Goal: Transaction & Acquisition: Purchase product/service

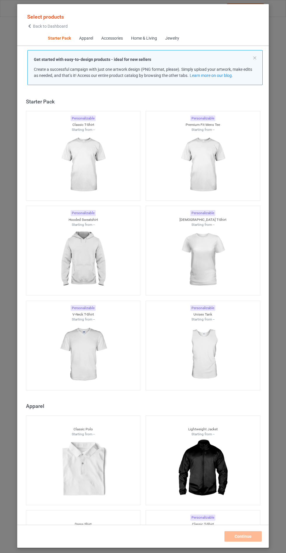
scroll to position [7, 0]
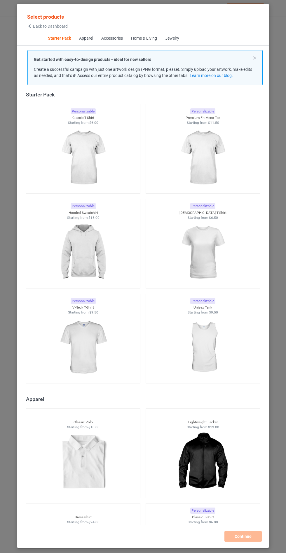
click at [95, 263] on img at bounding box center [83, 252] width 52 height 65
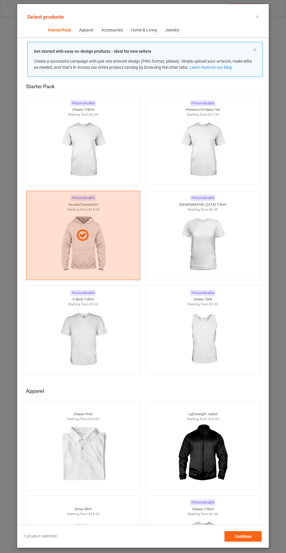
scroll to position [34, 0]
click at [241, 539] on span "Continue" at bounding box center [242, 536] width 17 height 5
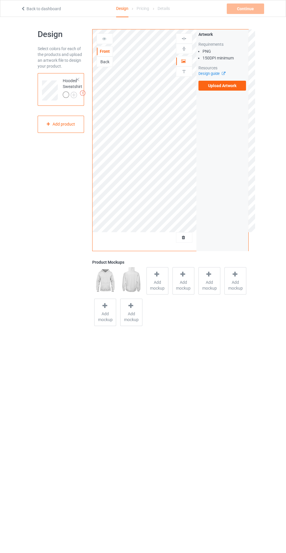
click at [226, 88] on label "Upload Artwork" at bounding box center [222, 86] width 48 height 10
click at [0, 0] on input "Upload Artwork" at bounding box center [0, 0] width 0 height 0
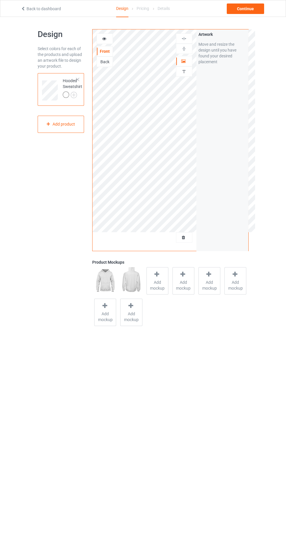
click at [158, 278] on div at bounding box center [157, 275] width 8 height 8
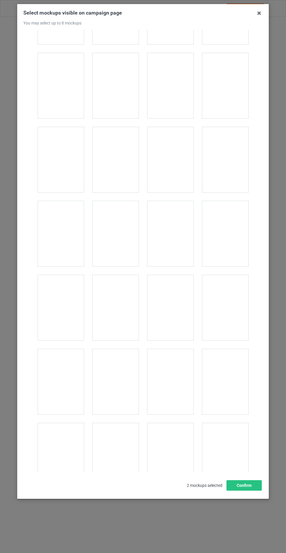
scroll to position [4705, 0]
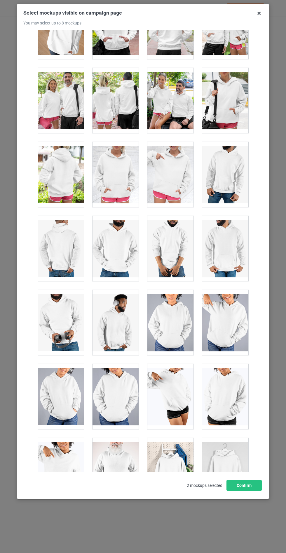
click at [114, 175] on div at bounding box center [115, 174] width 46 height 65
click at [250, 491] on button "Confirm" at bounding box center [243, 485] width 35 height 10
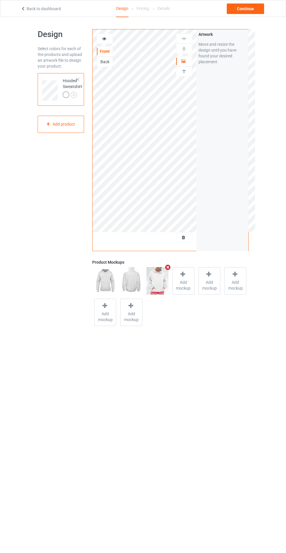
click at [0, 0] on img at bounding box center [0, 0] width 0 height 0
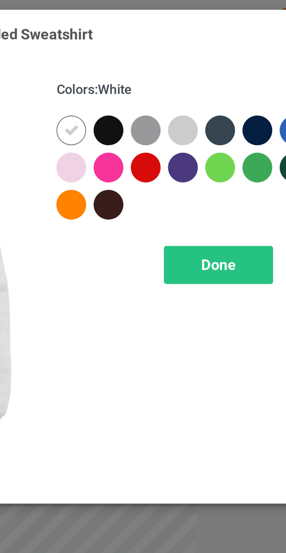
click at [166, 46] on div at bounding box center [165, 46] width 10 height 10
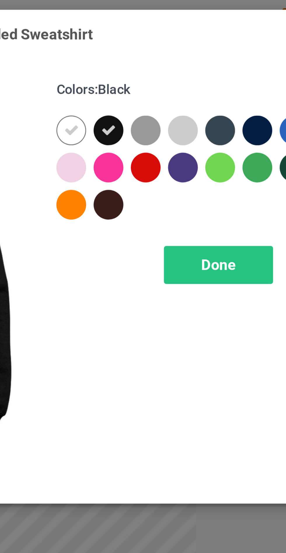
click at [179, 46] on div at bounding box center [178, 46] width 10 height 10
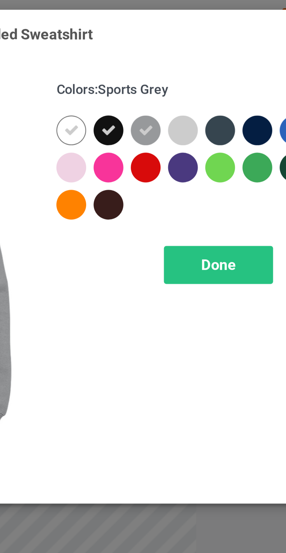
click at [203, 45] on div at bounding box center [204, 46] width 10 height 10
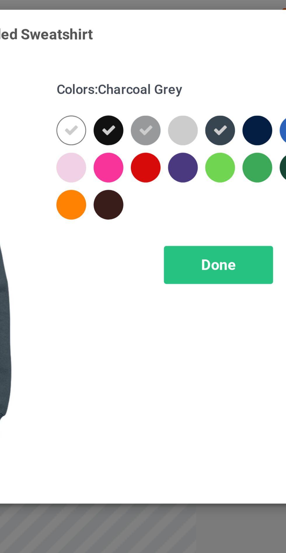
click at [215, 46] on div at bounding box center [218, 46] width 10 height 10
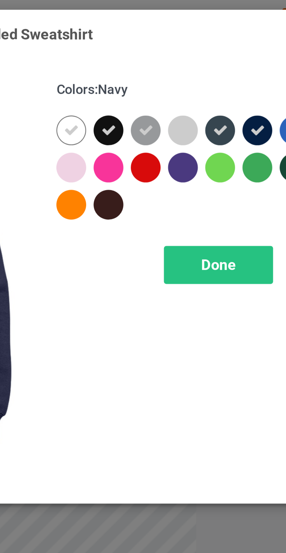
click at [206, 95] on span "Done" at bounding box center [204, 94] width 12 height 6
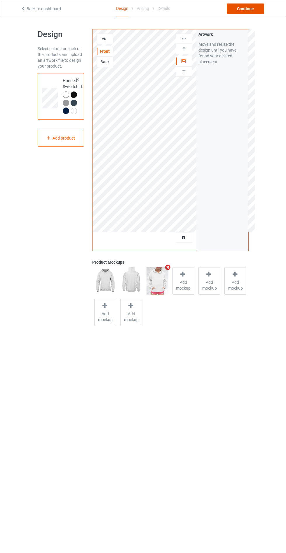
click at [259, 7] on div "Continue" at bounding box center [244, 8] width 37 height 10
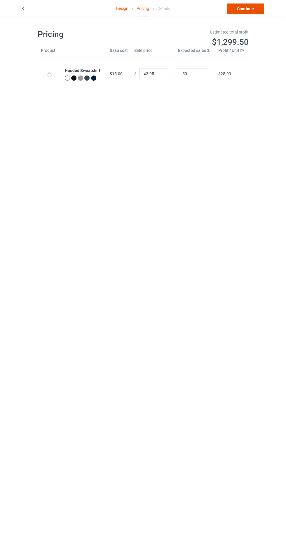
click at [258, 10] on link "Continue" at bounding box center [244, 8] width 37 height 10
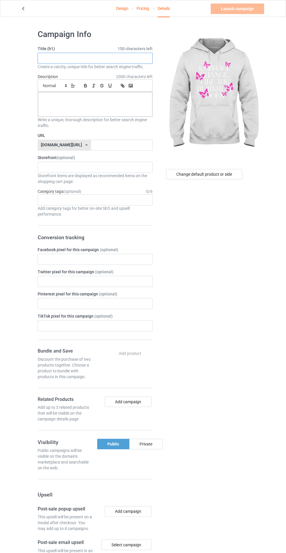
click at [111, 59] on input "text" at bounding box center [95, 58] width 115 height 11
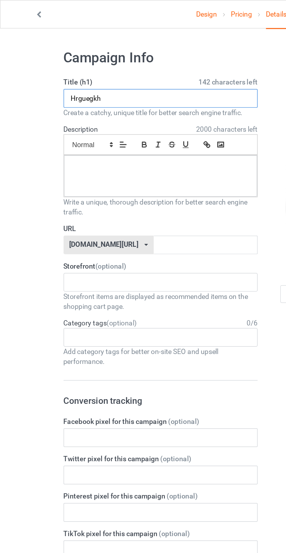
type input "Hrguegkh"
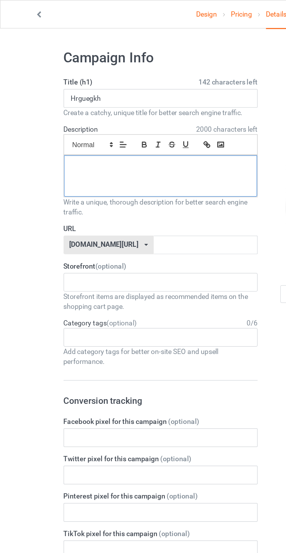
click at [92, 109] on div at bounding box center [95, 104] width 114 height 24
click at [98, 144] on input "text" at bounding box center [122, 145] width 62 height 11
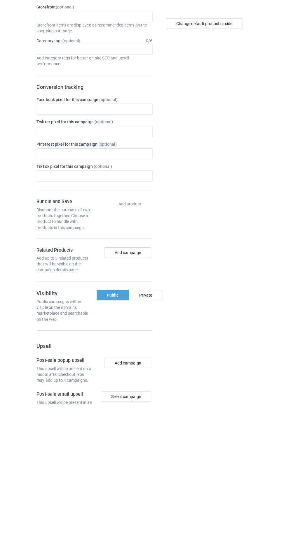
type input "Nygffjggh"
click at [153, 443] on div "Private" at bounding box center [145, 444] width 33 height 10
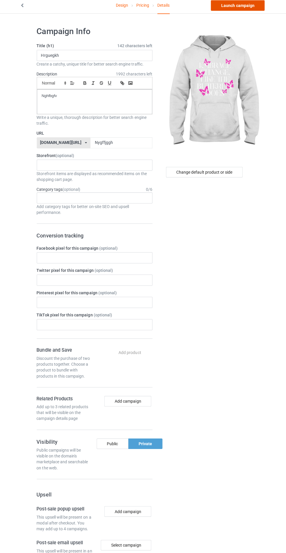
click at [244, 8] on link "Launch campaign" at bounding box center [236, 8] width 53 height 10
